Goal: Use online tool/utility: Utilize a website feature to perform a specific function

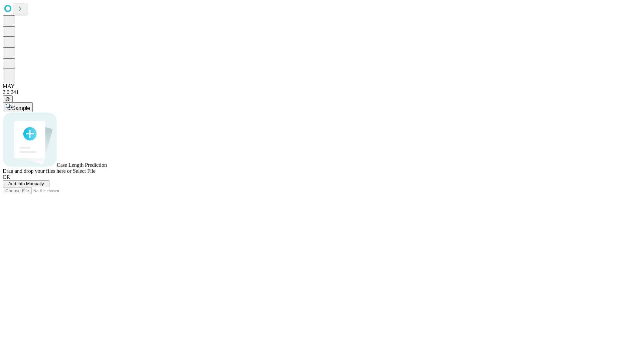
click at [44, 186] on span "Add Info Manually" at bounding box center [26, 183] width 36 height 5
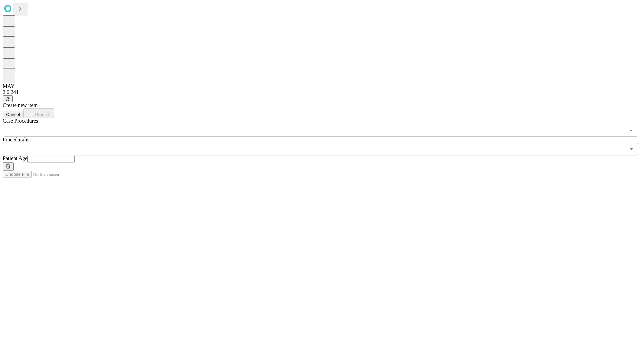
click at [75, 156] on input "text" at bounding box center [50, 159] width 47 height 7
type input "**"
click at [325, 143] on input "text" at bounding box center [314, 149] width 623 height 13
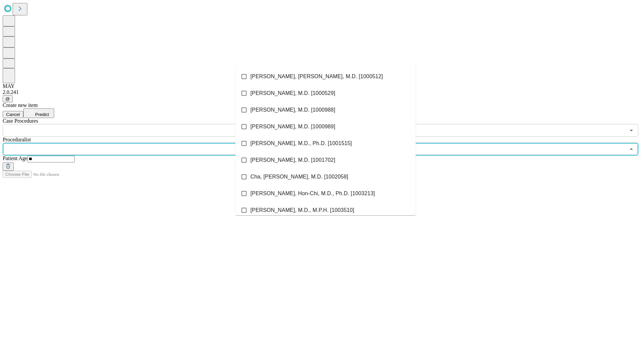
click at [326, 76] on li "[PERSON_NAME], [PERSON_NAME], M.D. [1000512]" at bounding box center [325, 76] width 180 height 17
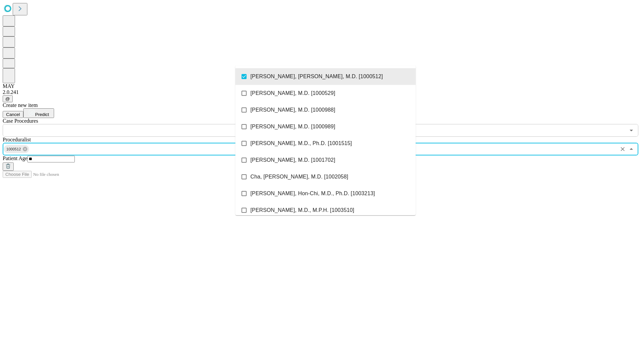
click at [140, 124] on input "text" at bounding box center [314, 130] width 623 height 13
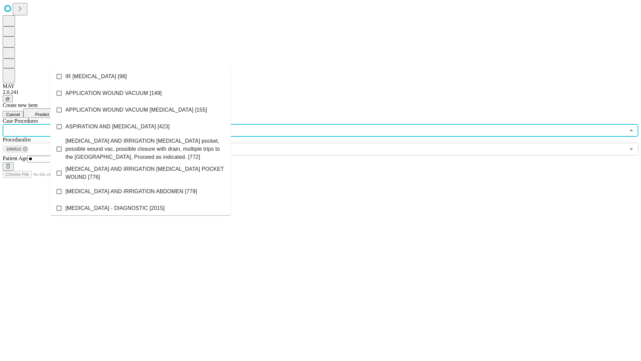
click at [141, 76] on li "IR [MEDICAL_DATA] [98]" at bounding box center [140, 76] width 180 height 17
click at [49, 112] on span "Predict" at bounding box center [42, 114] width 14 height 5
